Goal: Task Accomplishment & Management: Use online tool/utility

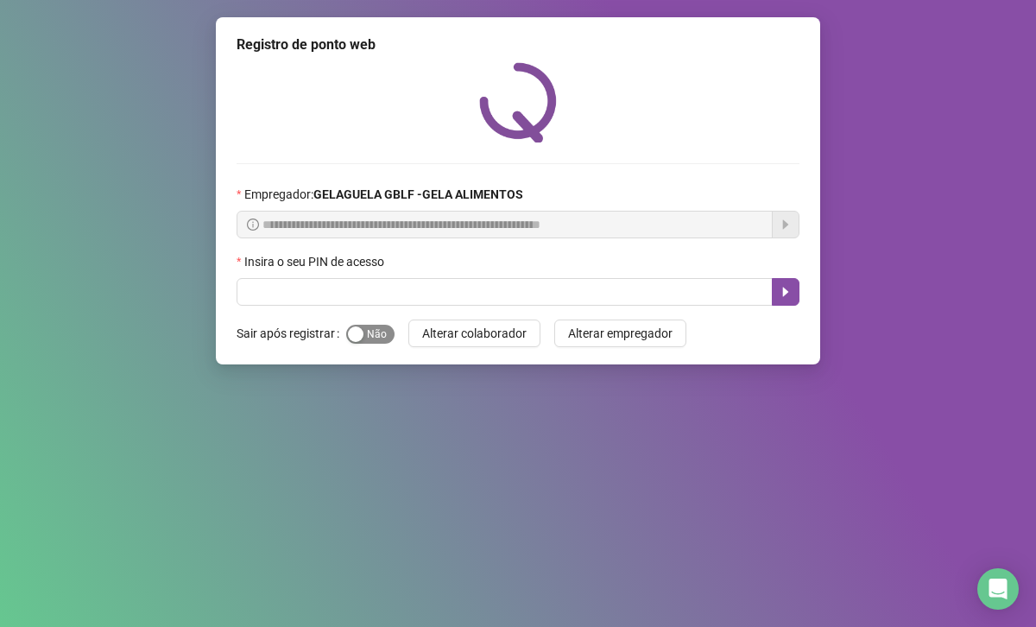
click at [363, 327] on span "Sim Não" at bounding box center [370, 334] width 48 height 19
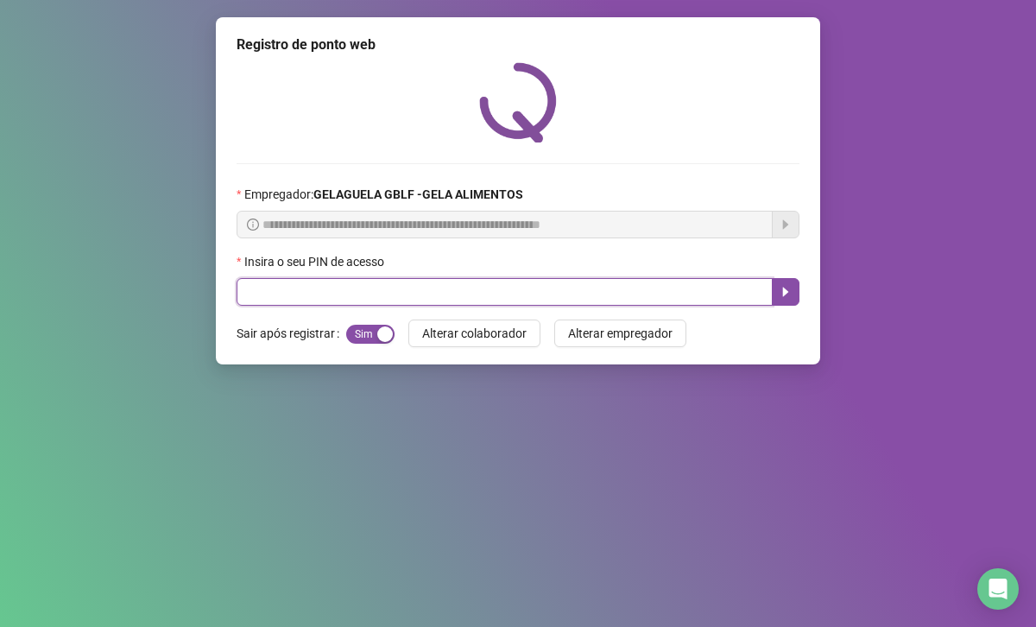
click at [383, 286] on input "text" at bounding box center [504, 292] width 536 height 28
type input "*****"
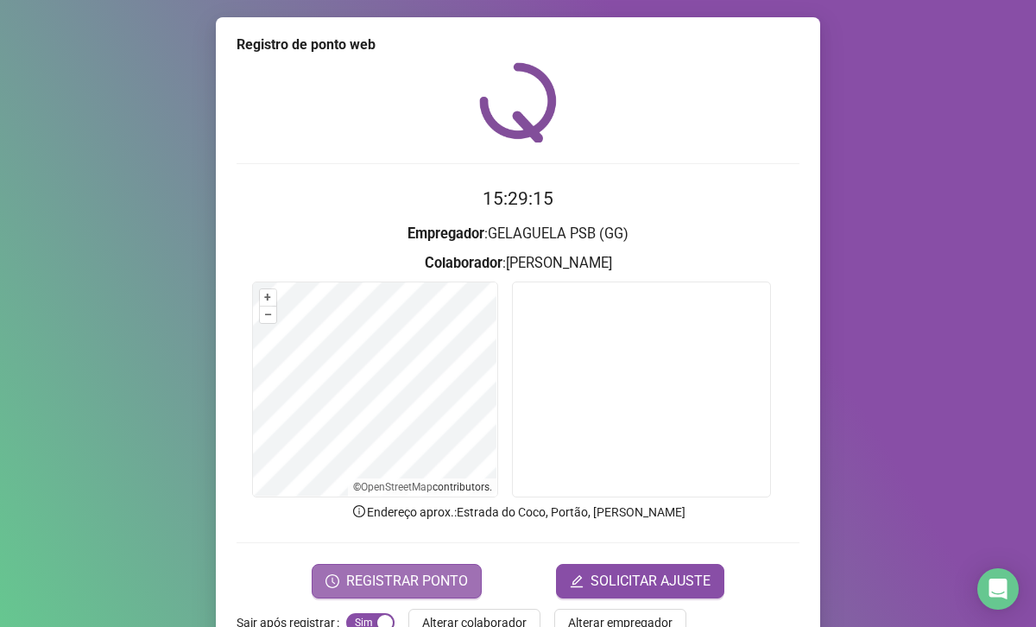
scroll to position [47, 0]
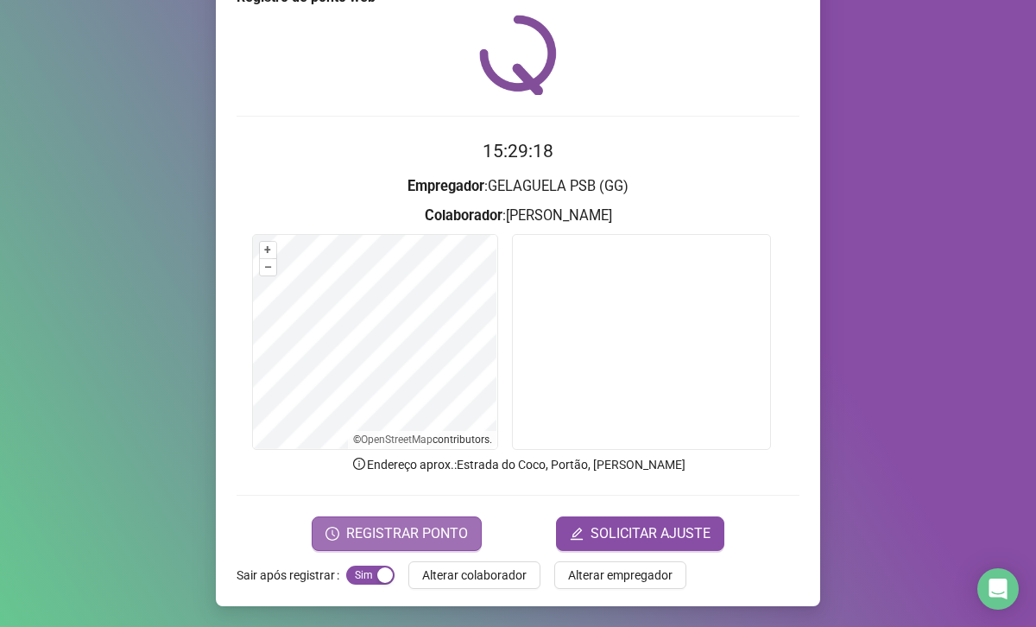
click at [446, 523] on span "REGISTRAR PONTO" at bounding box center [407, 533] width 122 height 21
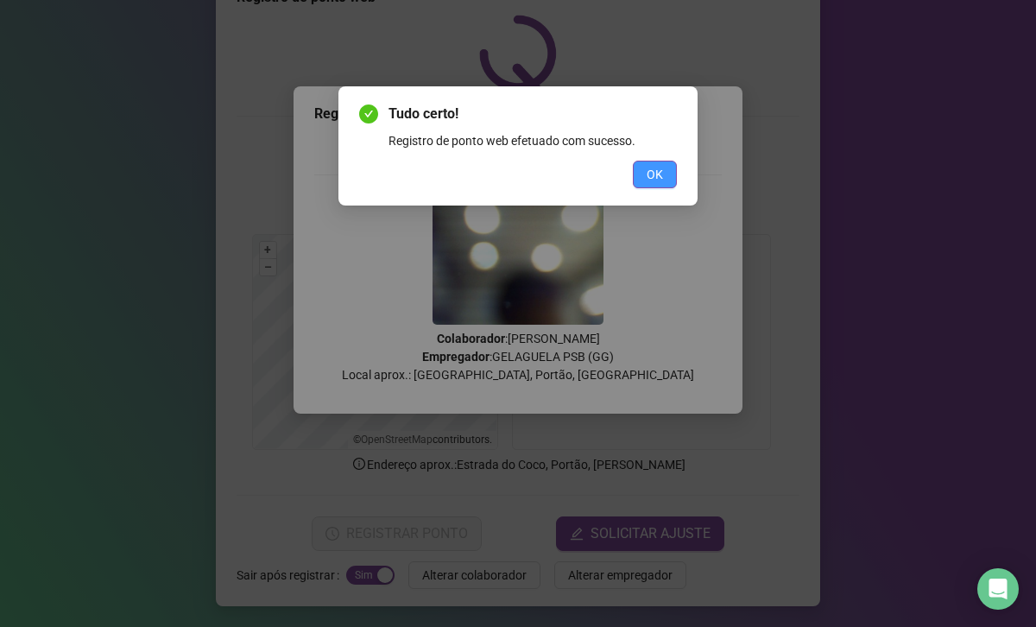
click at [664, 161] on button "OK" at bounding box center [655, 175] width 44 height 28
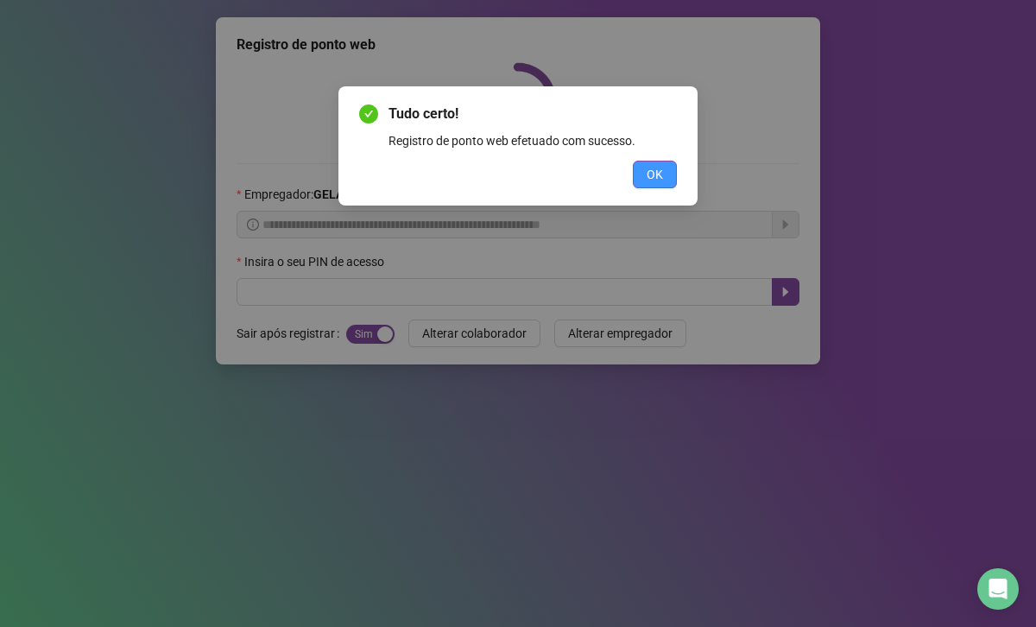
scroll to position [0, 0]
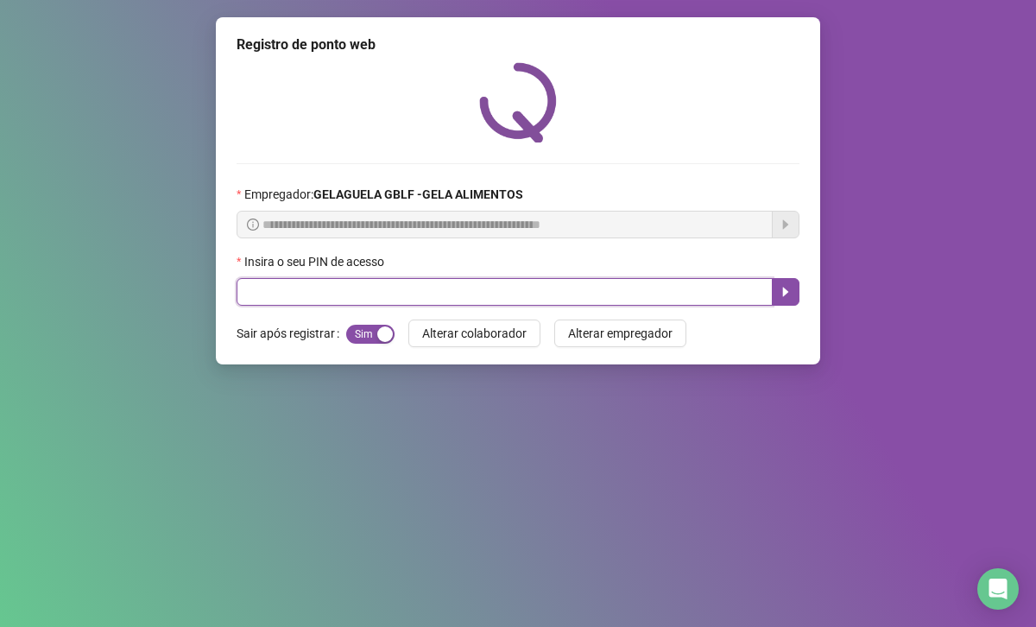
click at [466, 290] on input "text" at bounding box center [504, 292] width 536 height 28
type input "*****"
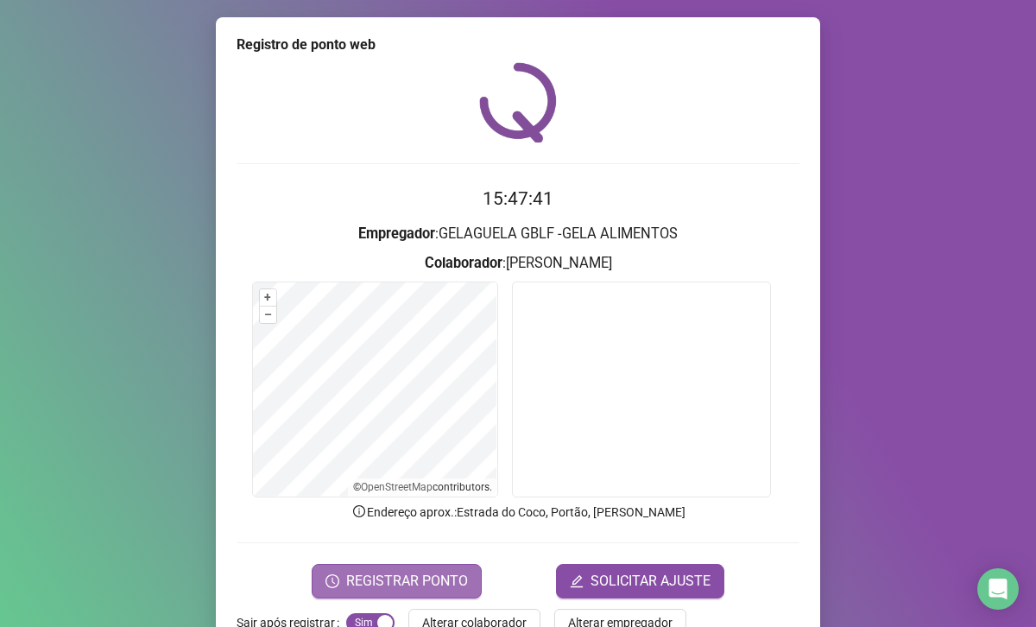
click at [321, 590] on button "REGISTRAR PONTO" at bounding box center [397, 581] width 170 height 35
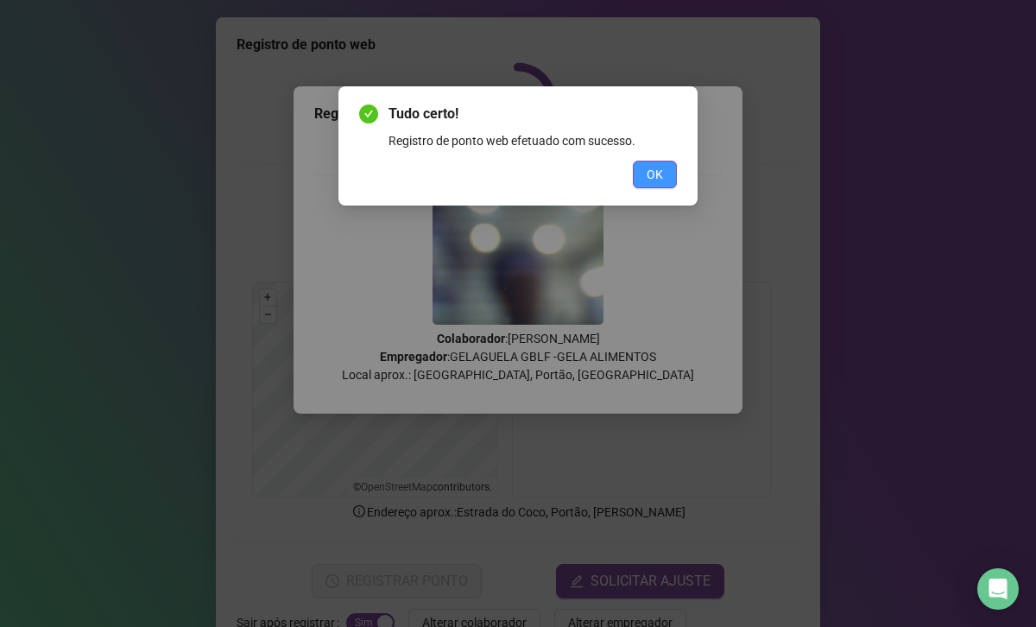
click at [671, 172] on button "OK" at bounding box center [655, 175] width 44 height 28
